Goal: Book appointment/travel/reservation

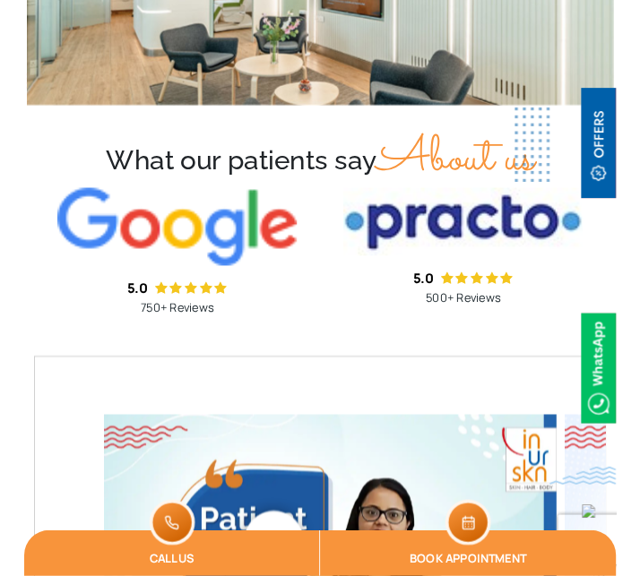
scroll to position [6795, 0]
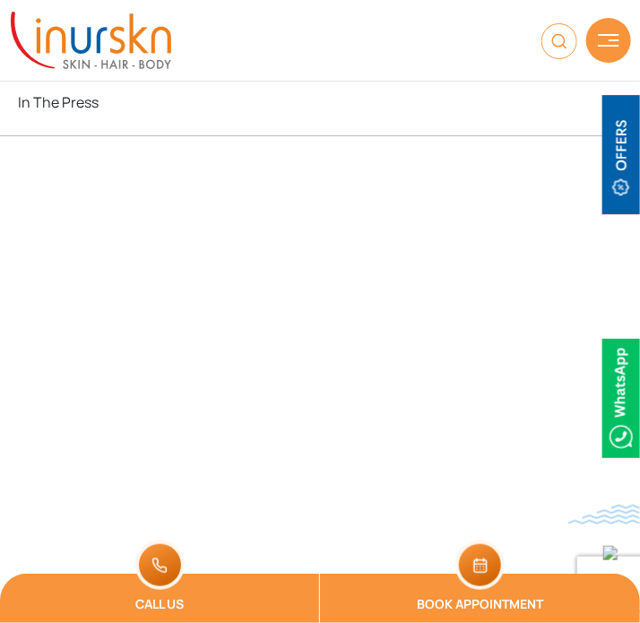
scroll to position [9309, 0]
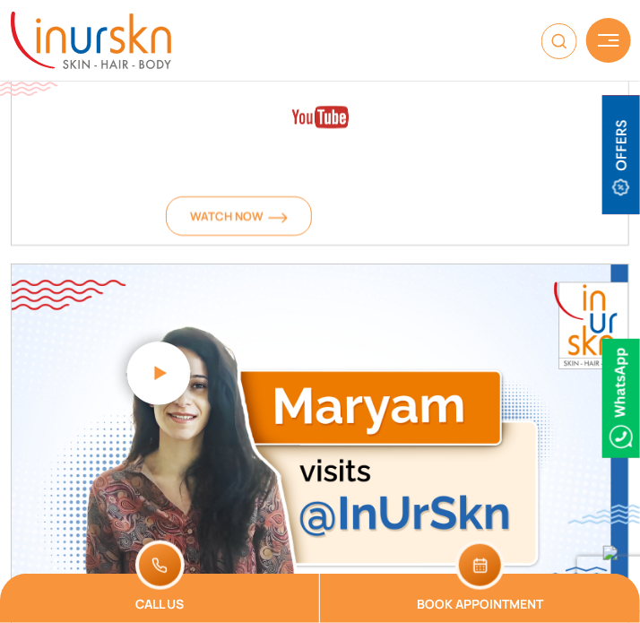
scroll to position [1392, 0]
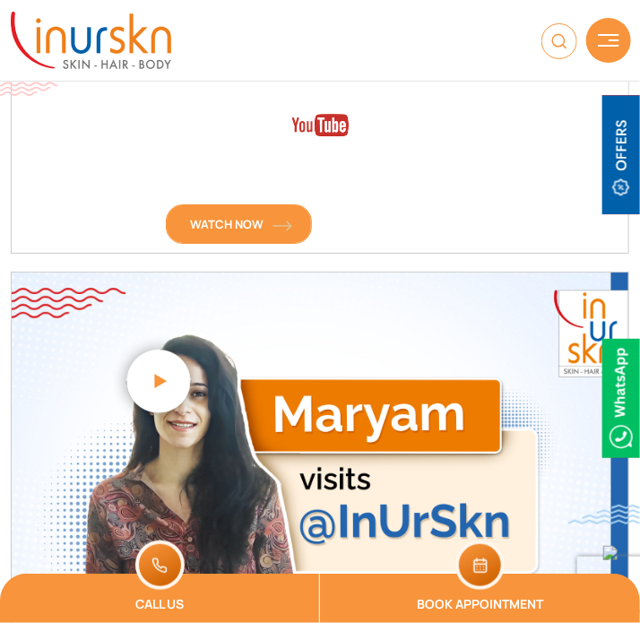
click at [259, 217] on span "Watch Now" at bounding box center [239, 224] width 98 height 16
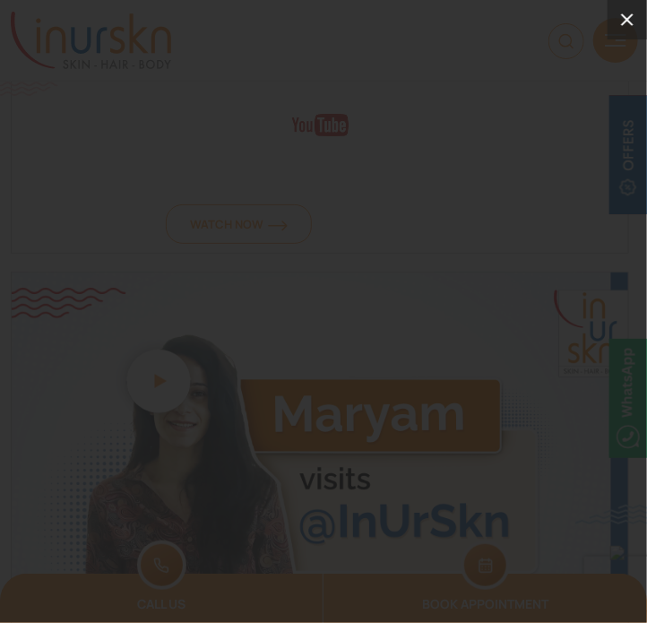
click at [628, 14] on icon at bounding box center [627, 20] width 22 height 22
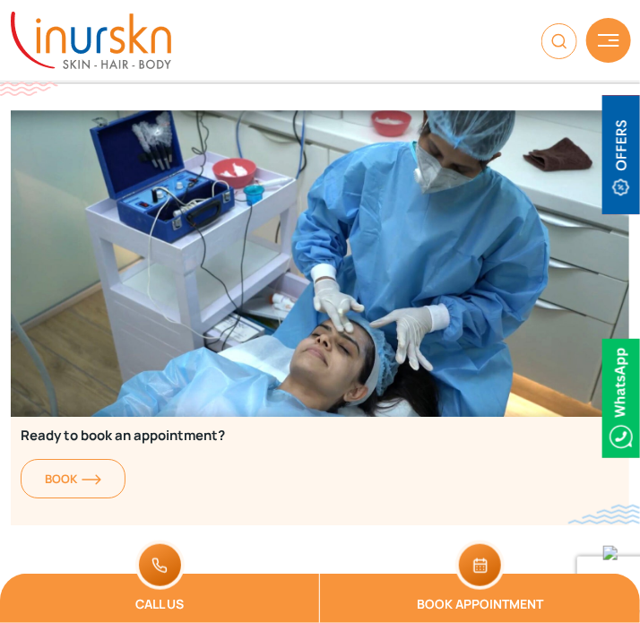
scroll to position [7532, 0]
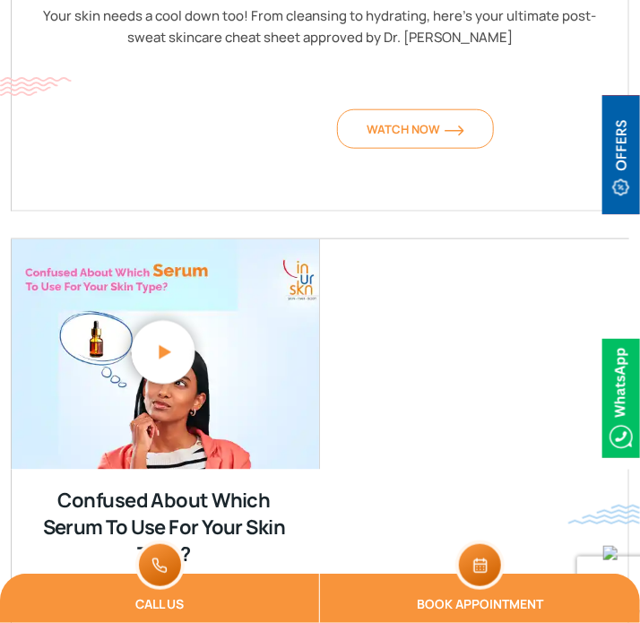
scroll to position [1997, 0]
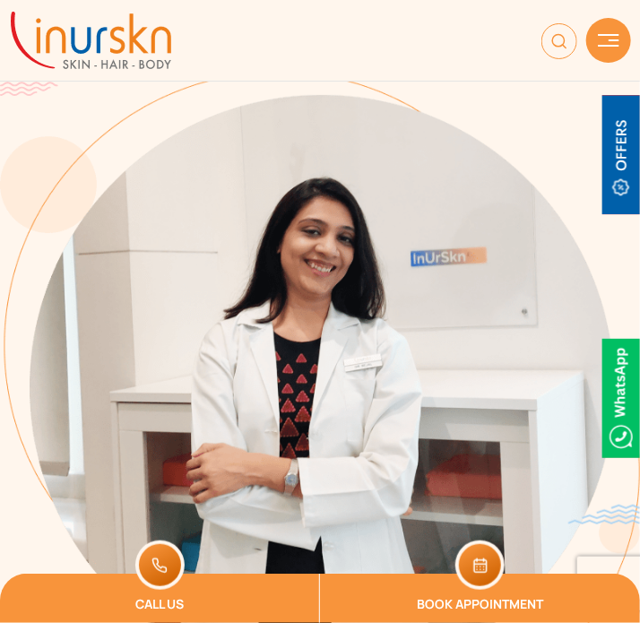
click at [116, 47] on img at bounding box center [91, 40] width 160 height 57
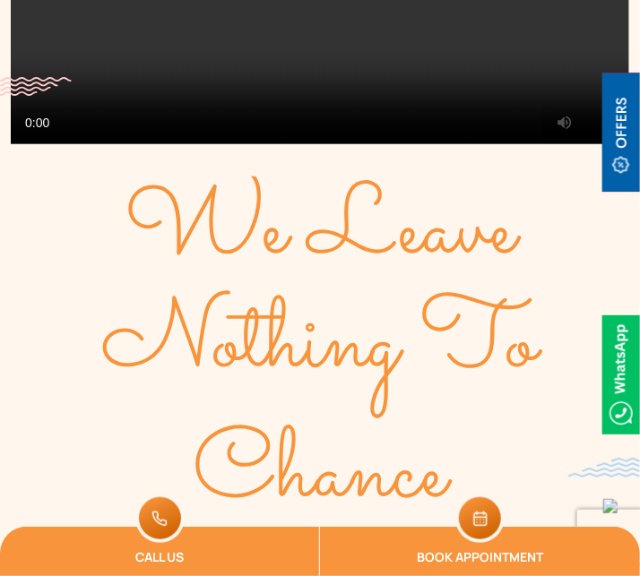
scroll to position [268, 0]
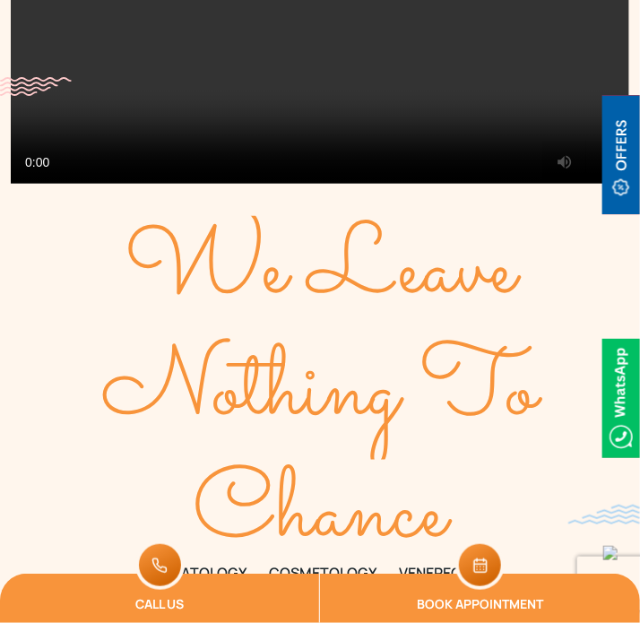
scroll to position [243, 0]
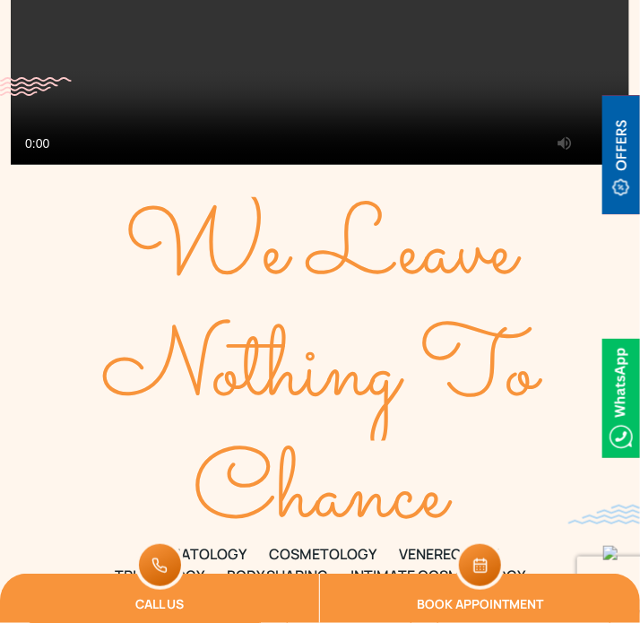
click at [167, 622] on span "About Dr. [PERSON_NAME]" at bounding box center [145, 634] width 188 height 16
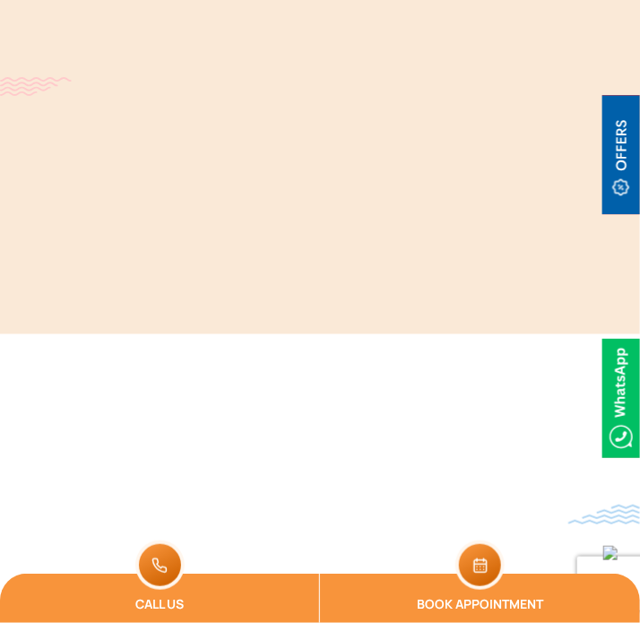
scroll to position [11719, 0]
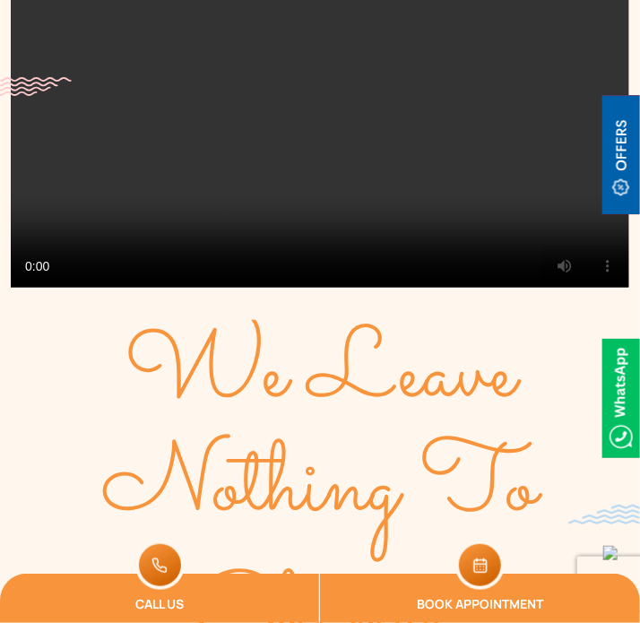
scroll to position [121, 0]
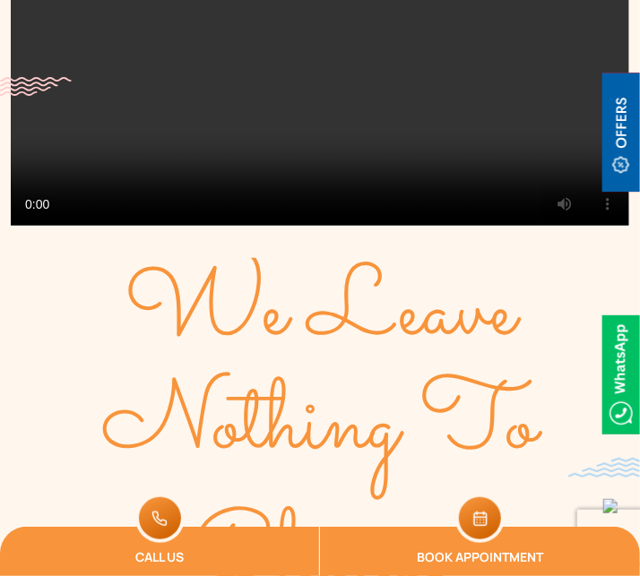
scroll to position [191, 0]
